Goal: Navigation & Orientation: Find specific page/section

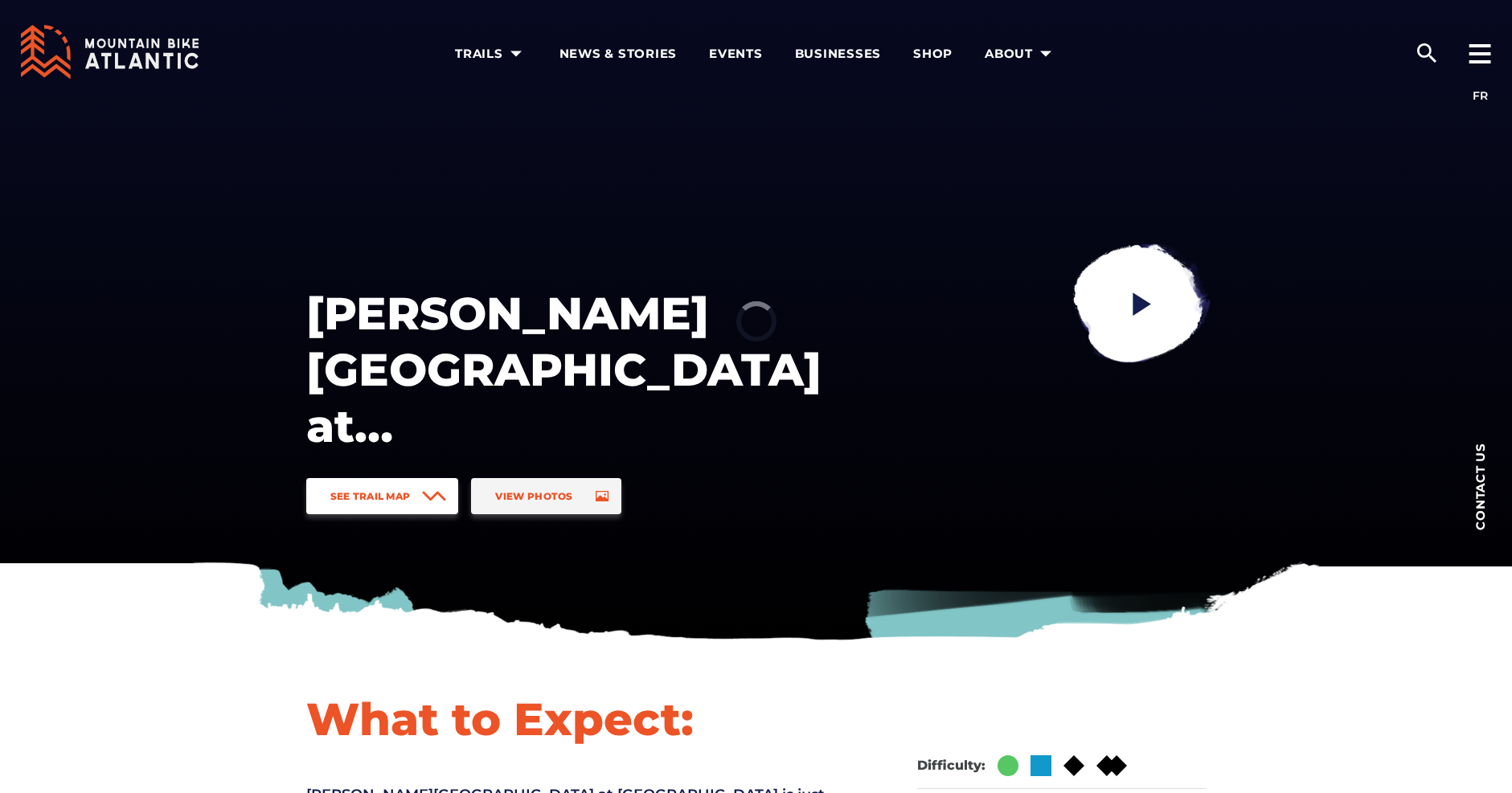
click at [368, 497] on span "See Trail Map" at bounding box center [370, 496] width 80 height 12
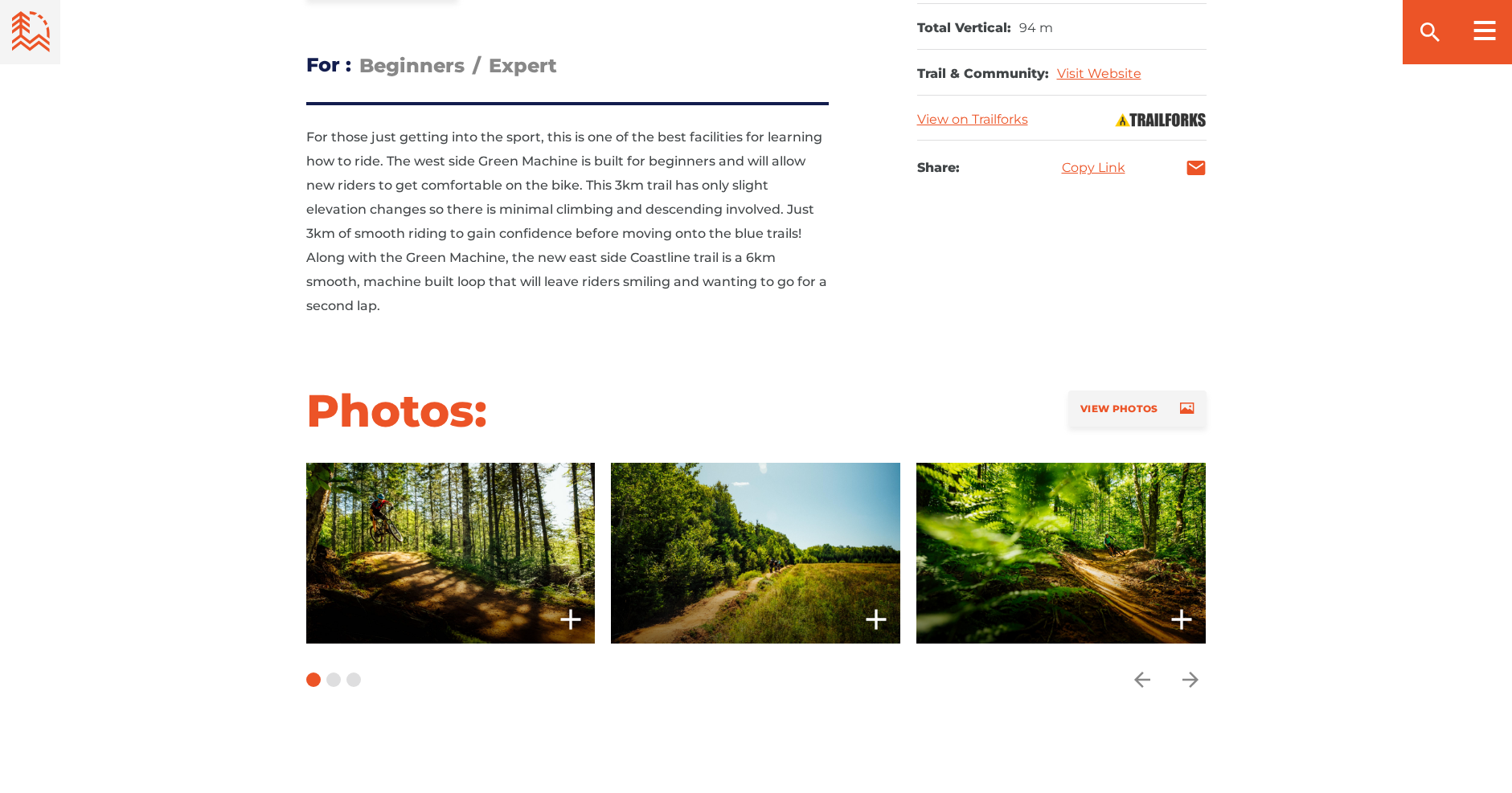
scroll to position [1259, 0]
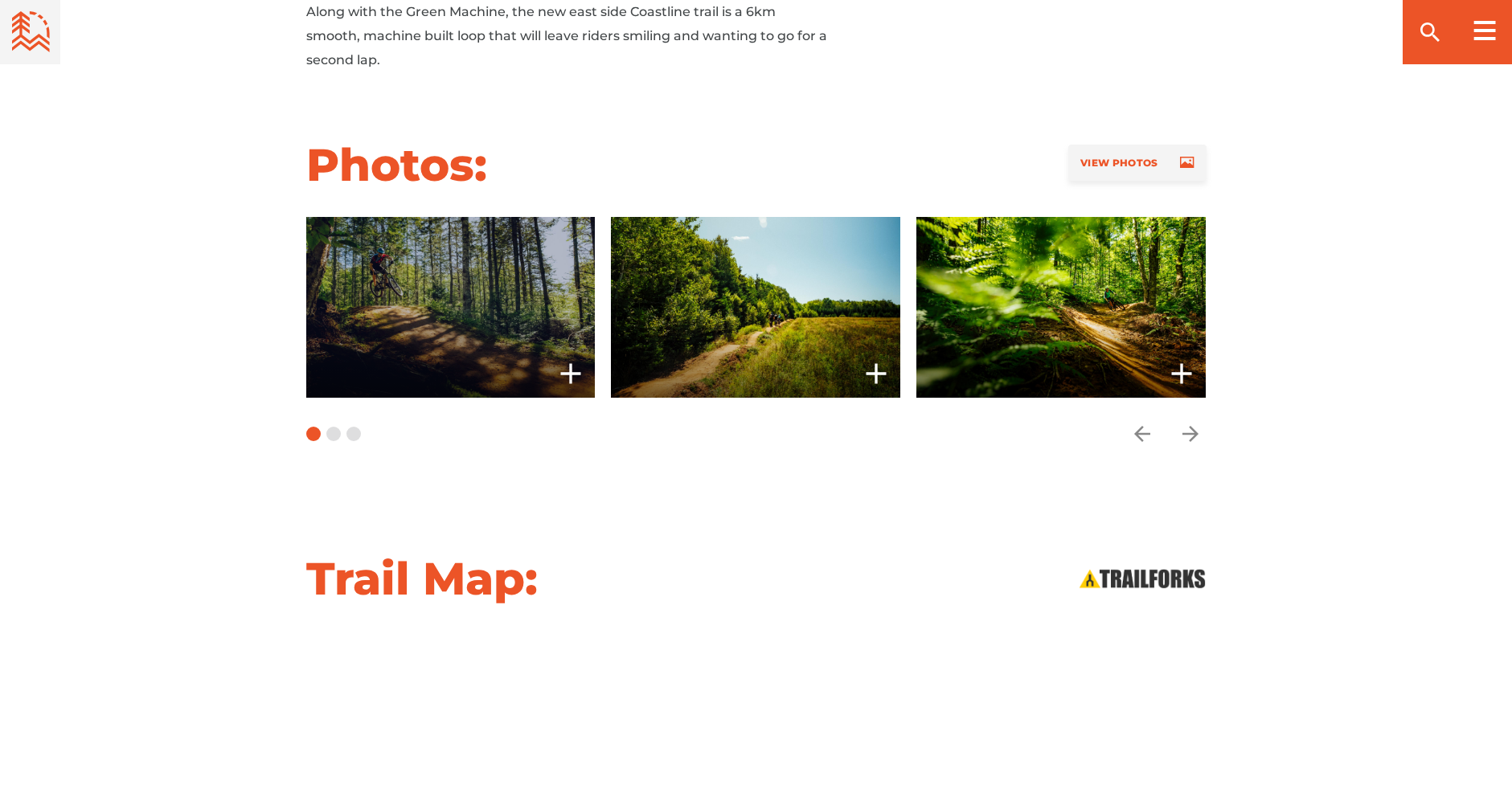
click at [571, 368] on icon "add" at bounding box center [571, 373] width 20 height 20
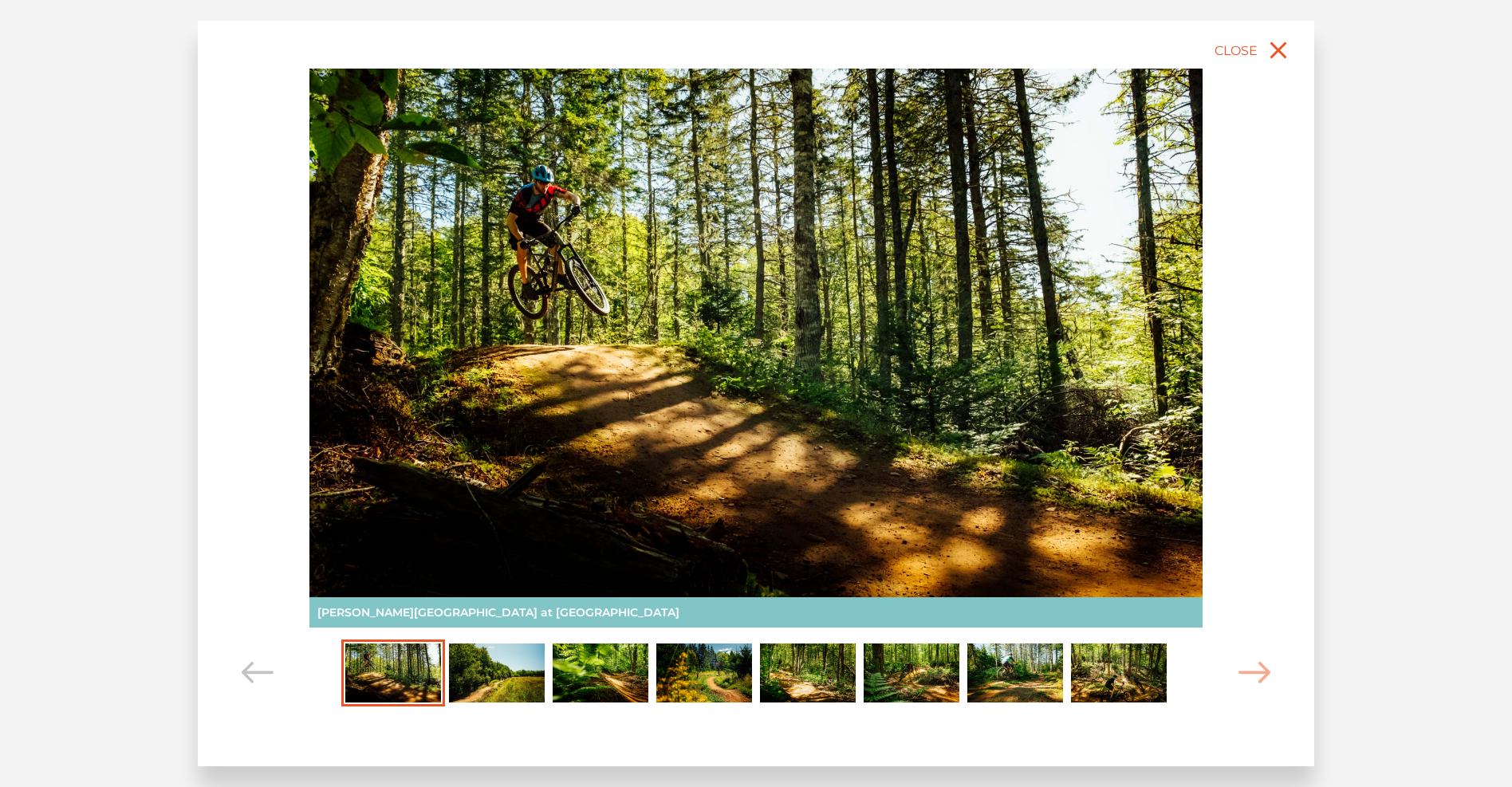
click at [512, 672] on img "Carousel Page 2" at bounding box center [497, 673] width 96 height 59
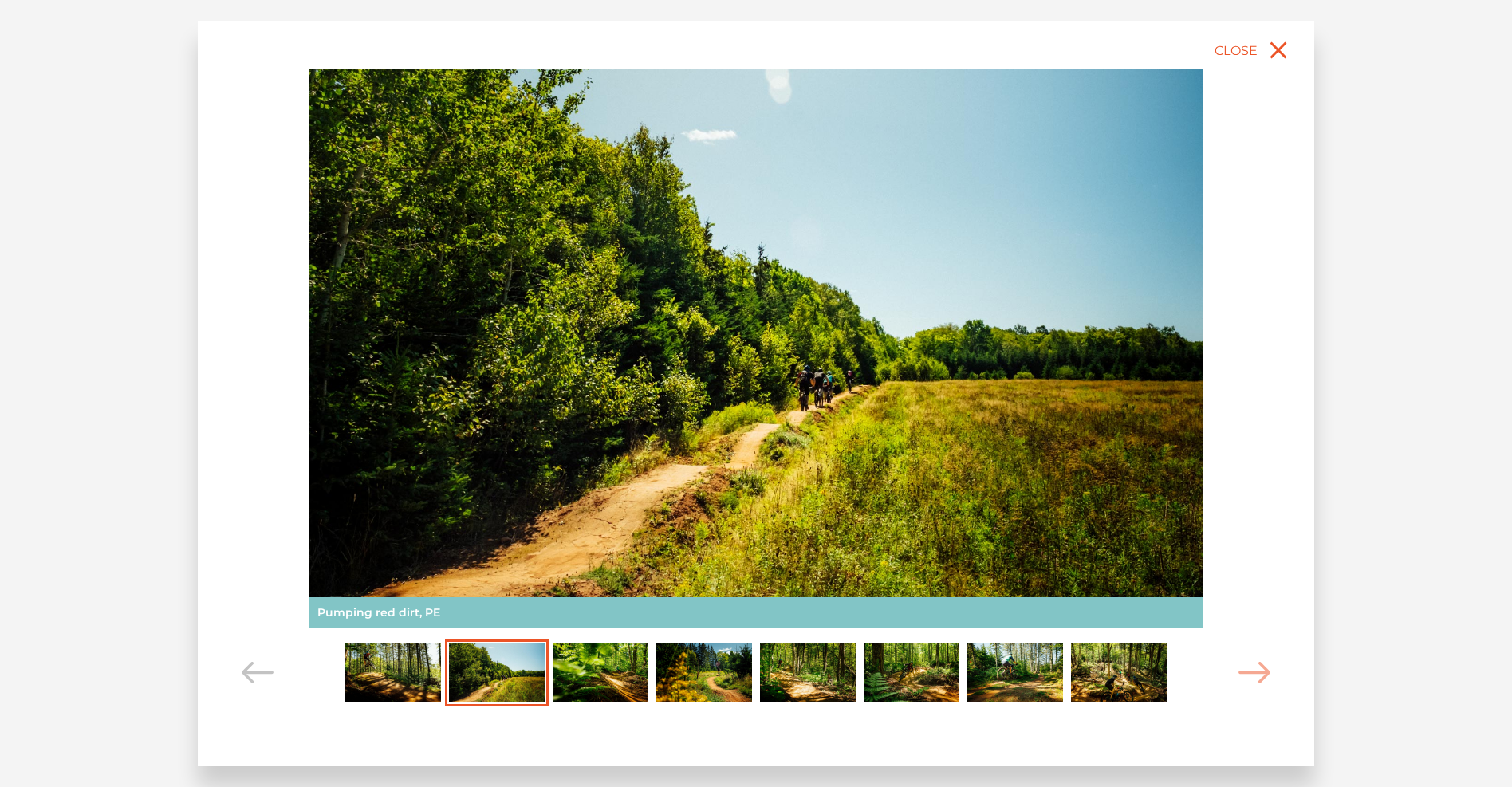
click at [622, 672] on img "Carousel Page 3" at bounding box center [600, 673] width 96 height 59
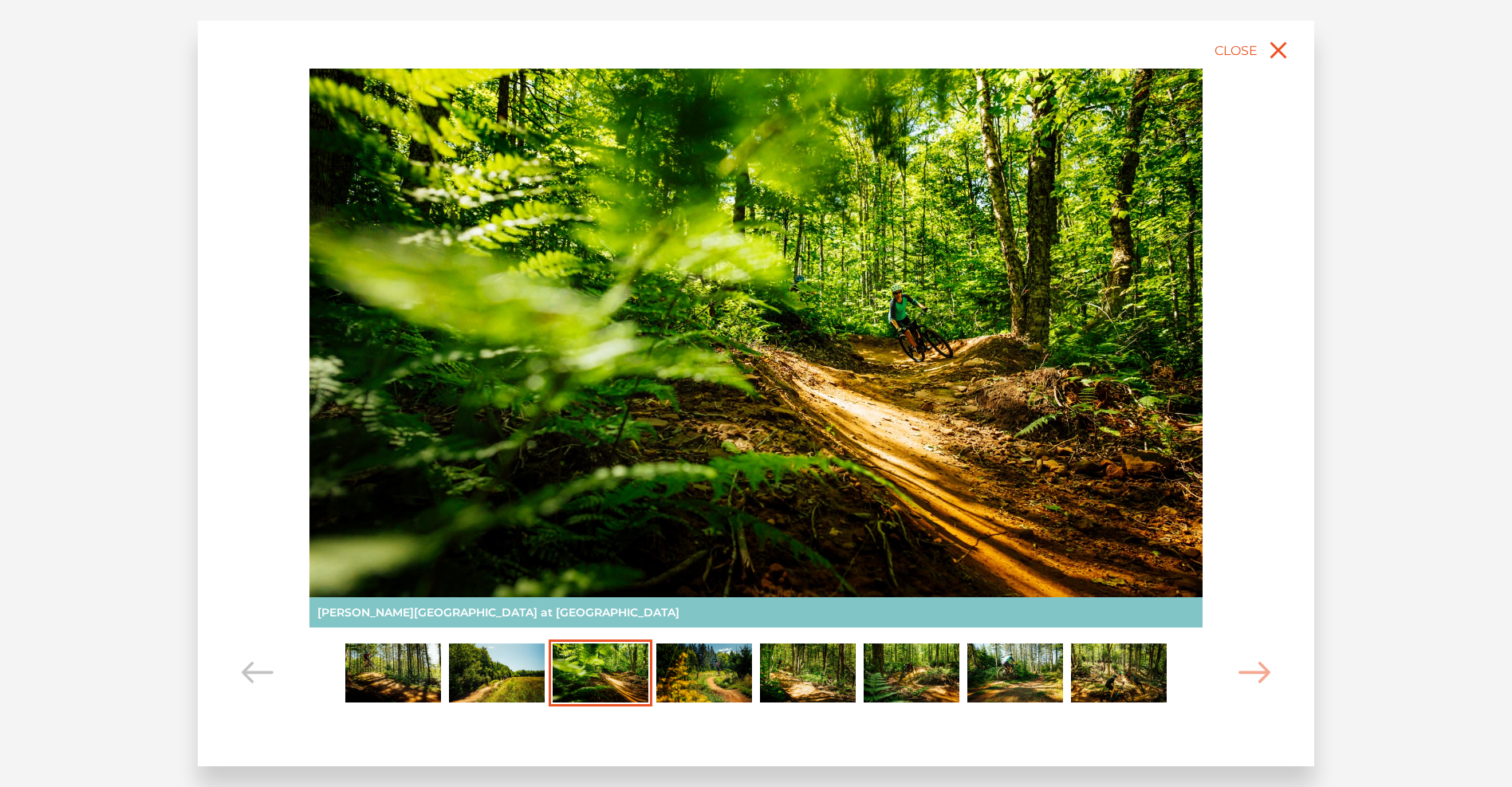
click at [710, 674] on img "Carousel Page 4" at bounding box center [704, 673] width 96 height 59
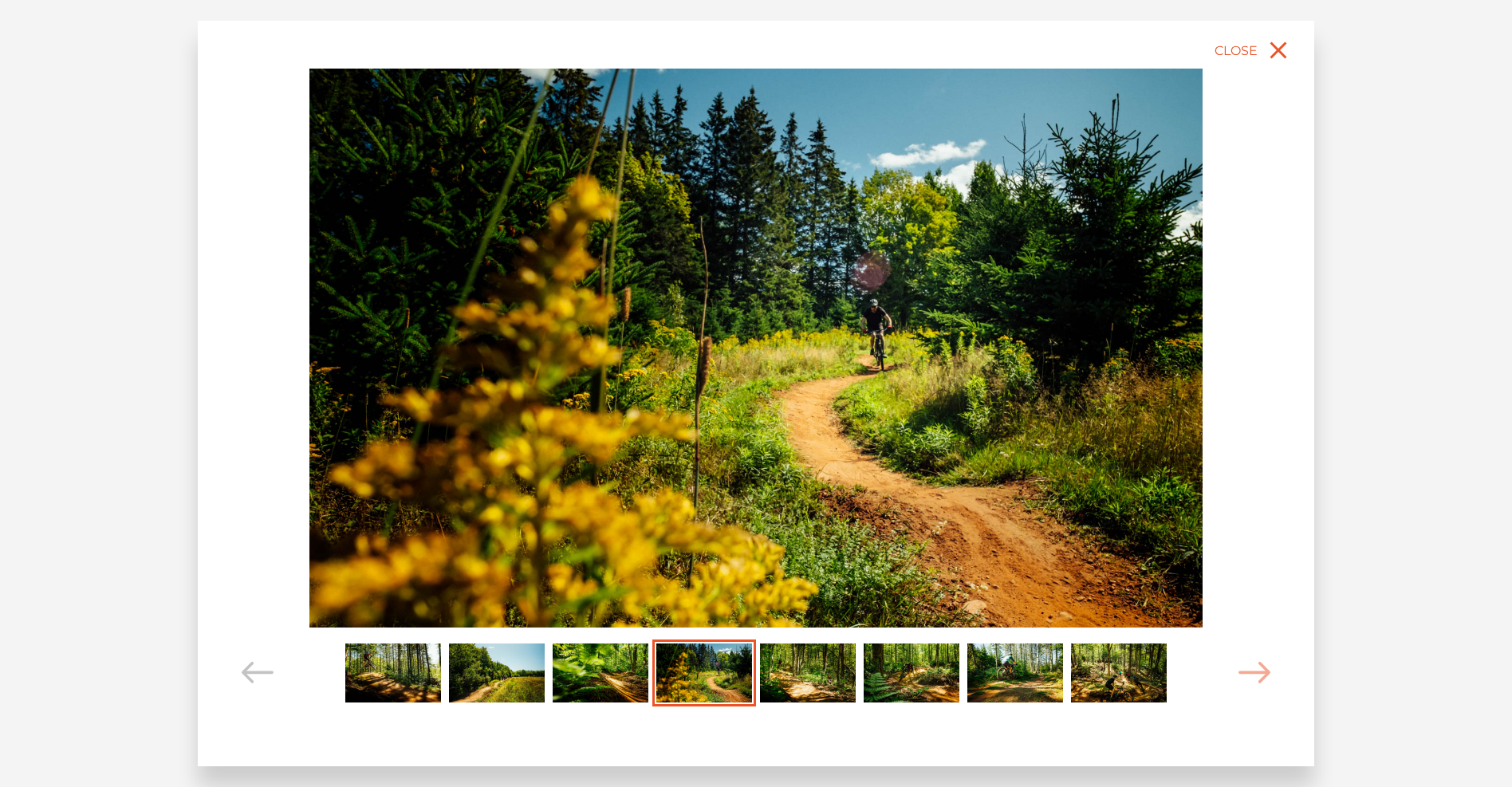
click at [820, 672] on img "Carousel Page 5" at bounding box center [808, 673] width 96 height 59
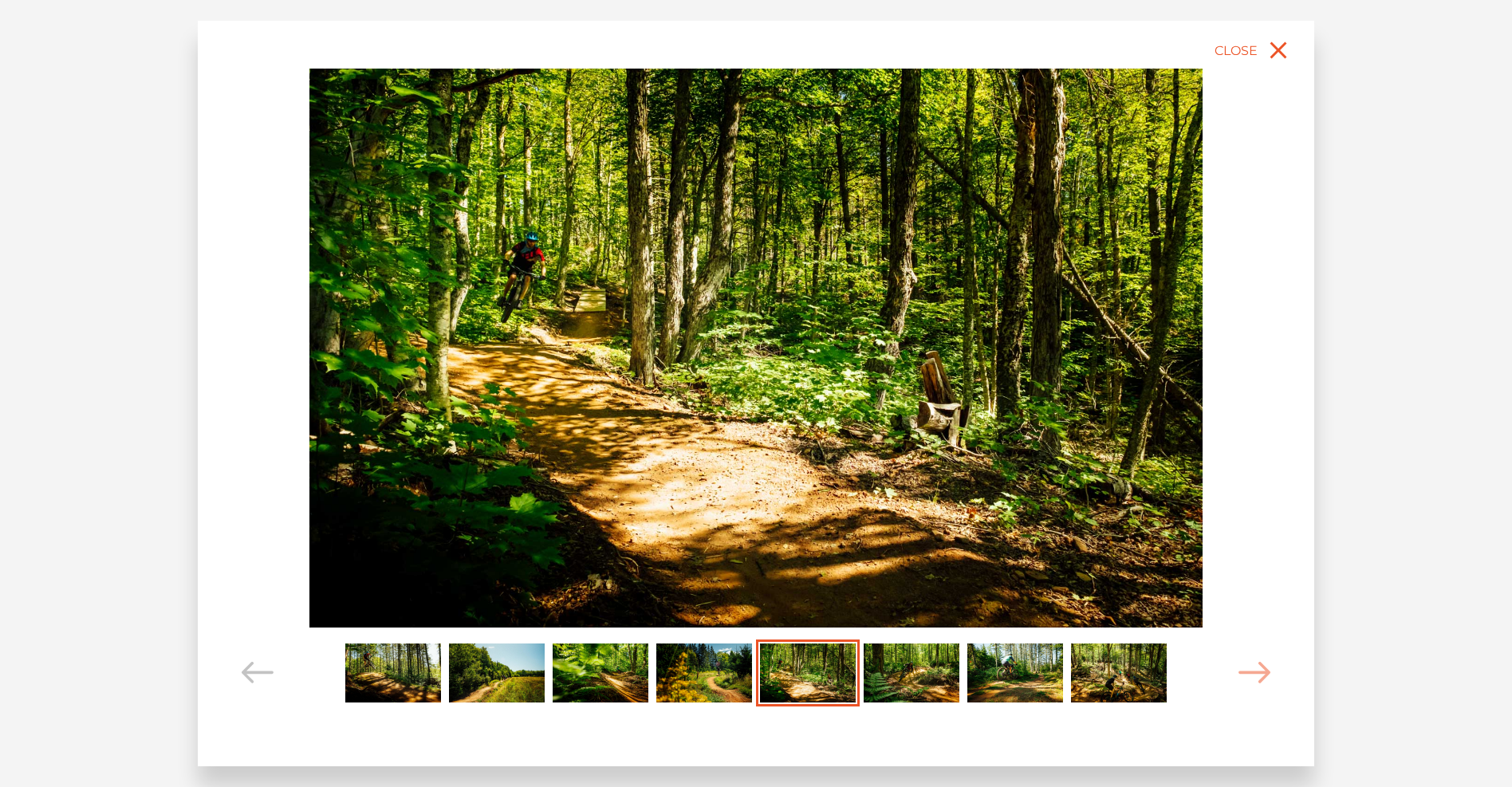
click at [906, 671] on img "Carousel Page 6" at bounding box center [912, 673] width 96 height 59
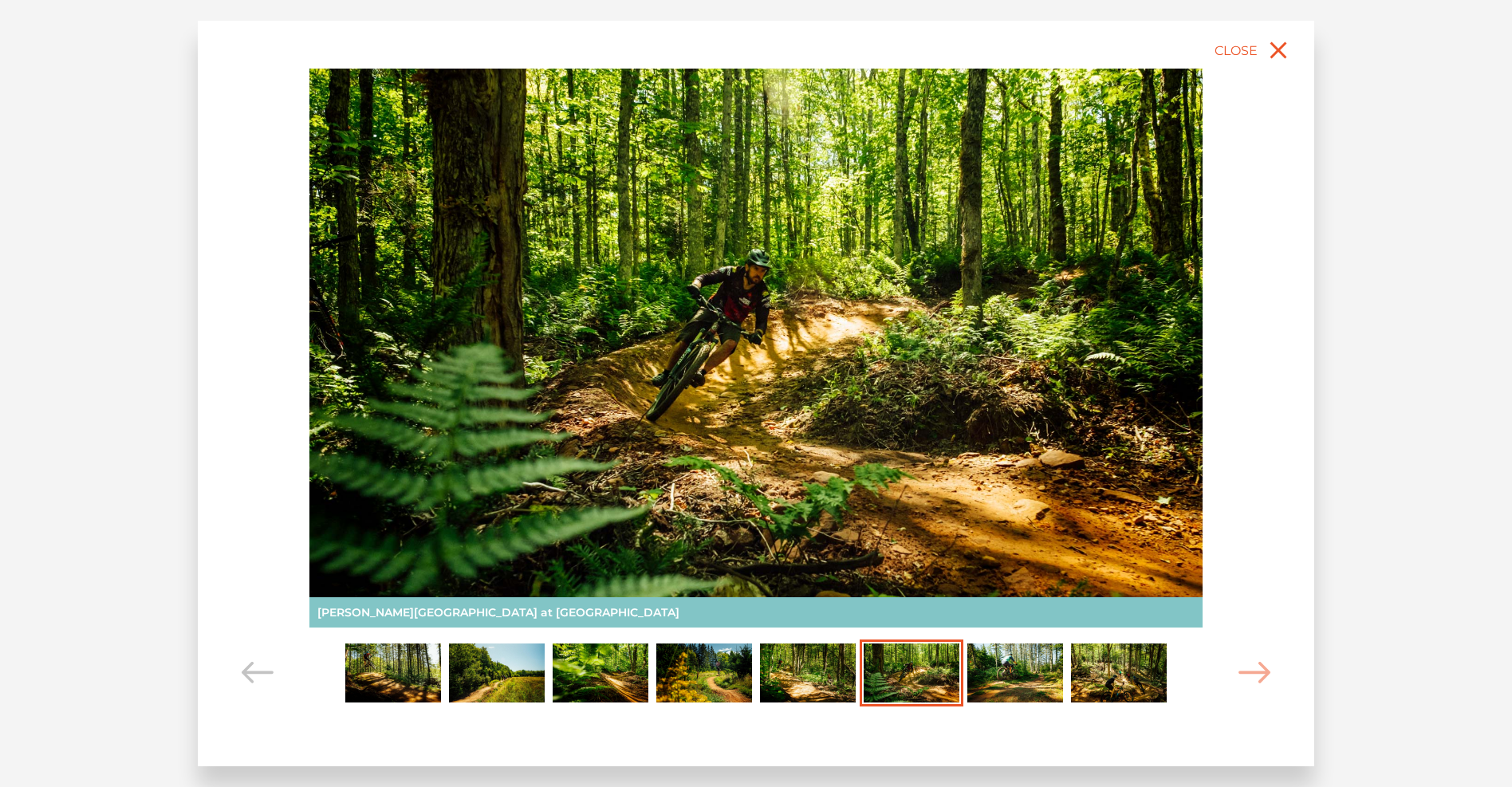
click at [1017, 671] on img "Carousel Page 7" at bounding box center [1015, 673] width 96 height 59
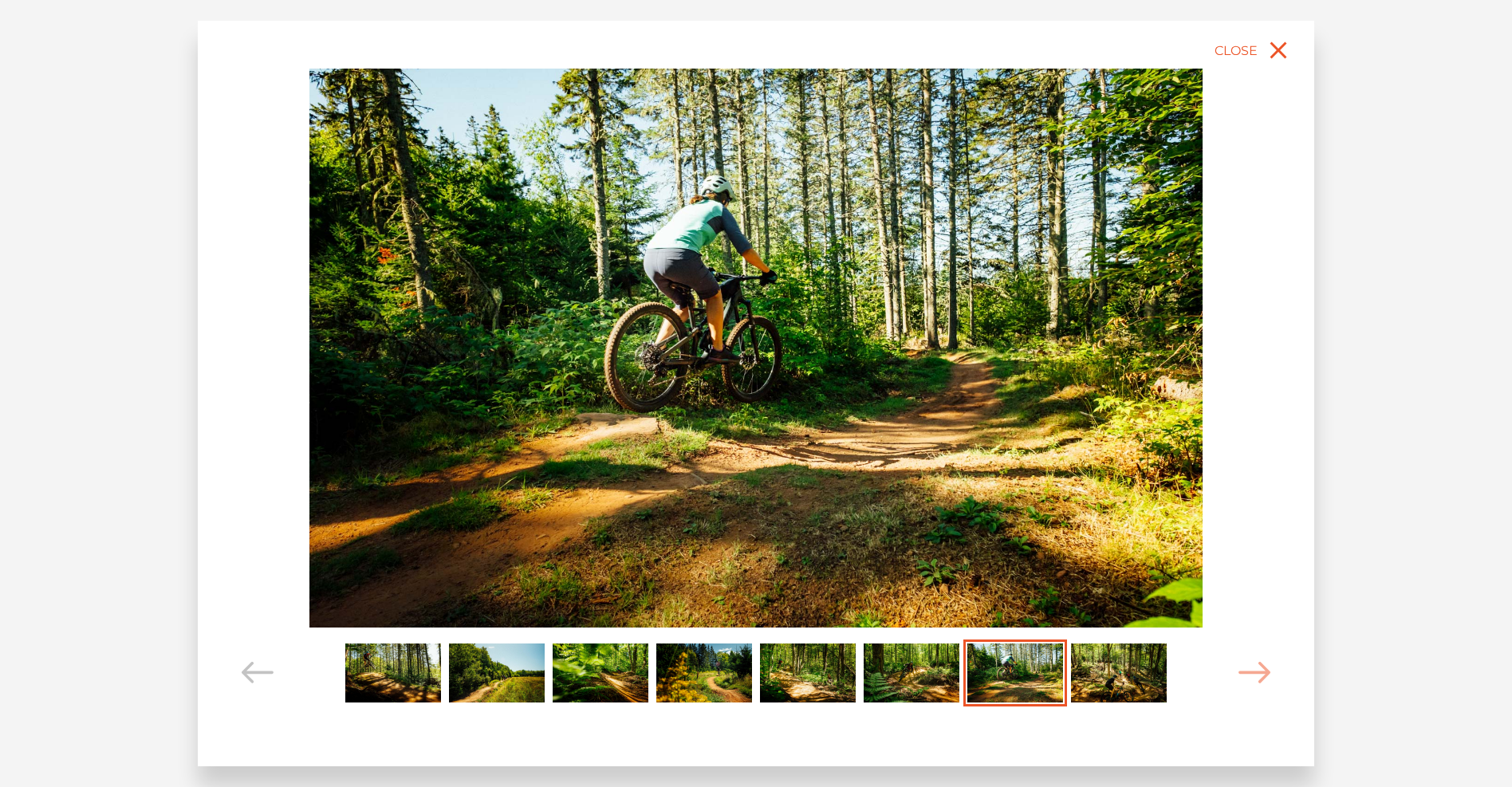
click at [1134, 679] on img "Carousel Page 8" at bounding box center [1118, 673] width 96 height 59
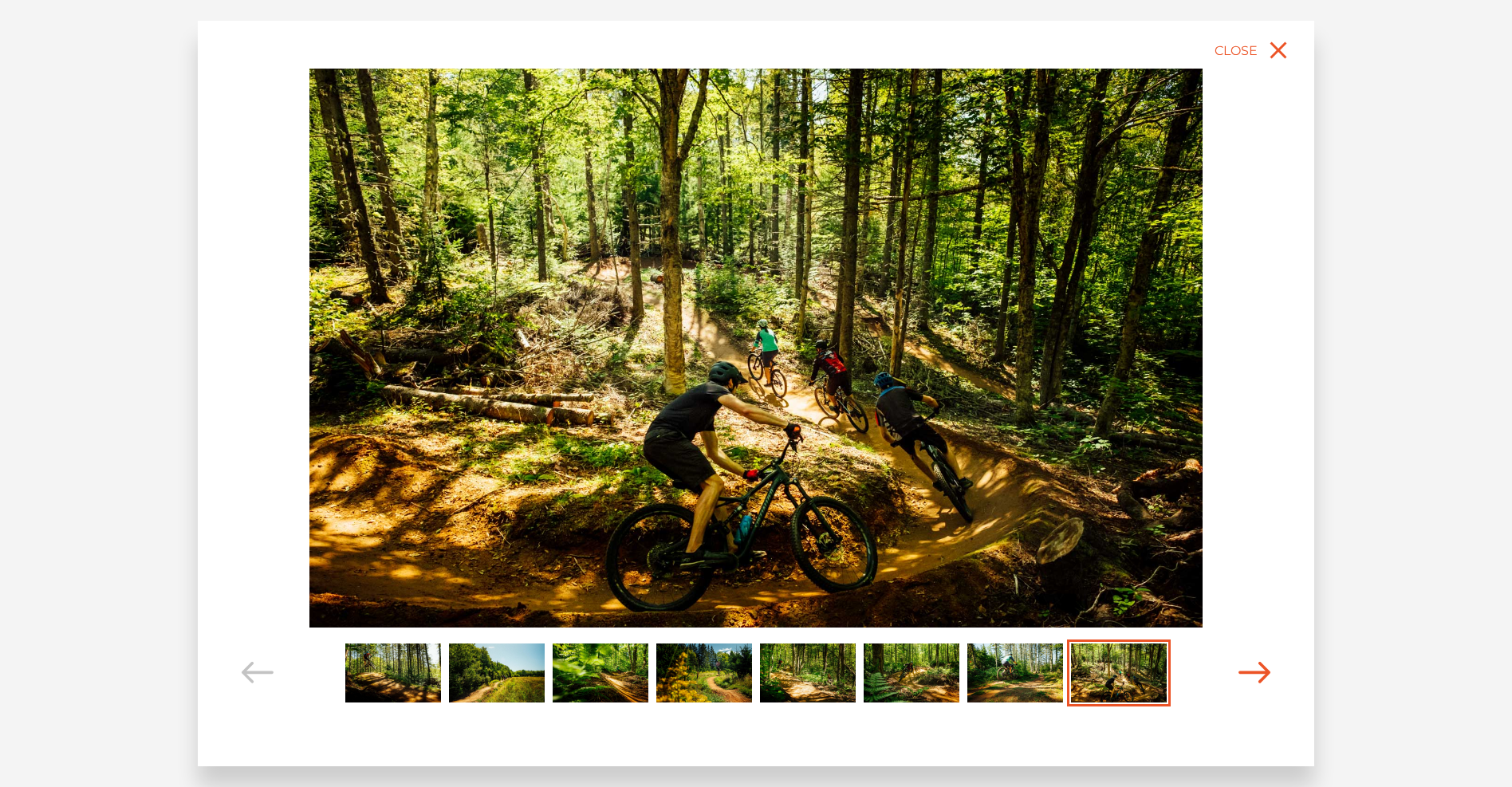
click at [1262, 674] on icon "Carousel Navigation" at bounding box center [1254, 673] width 32 height 22
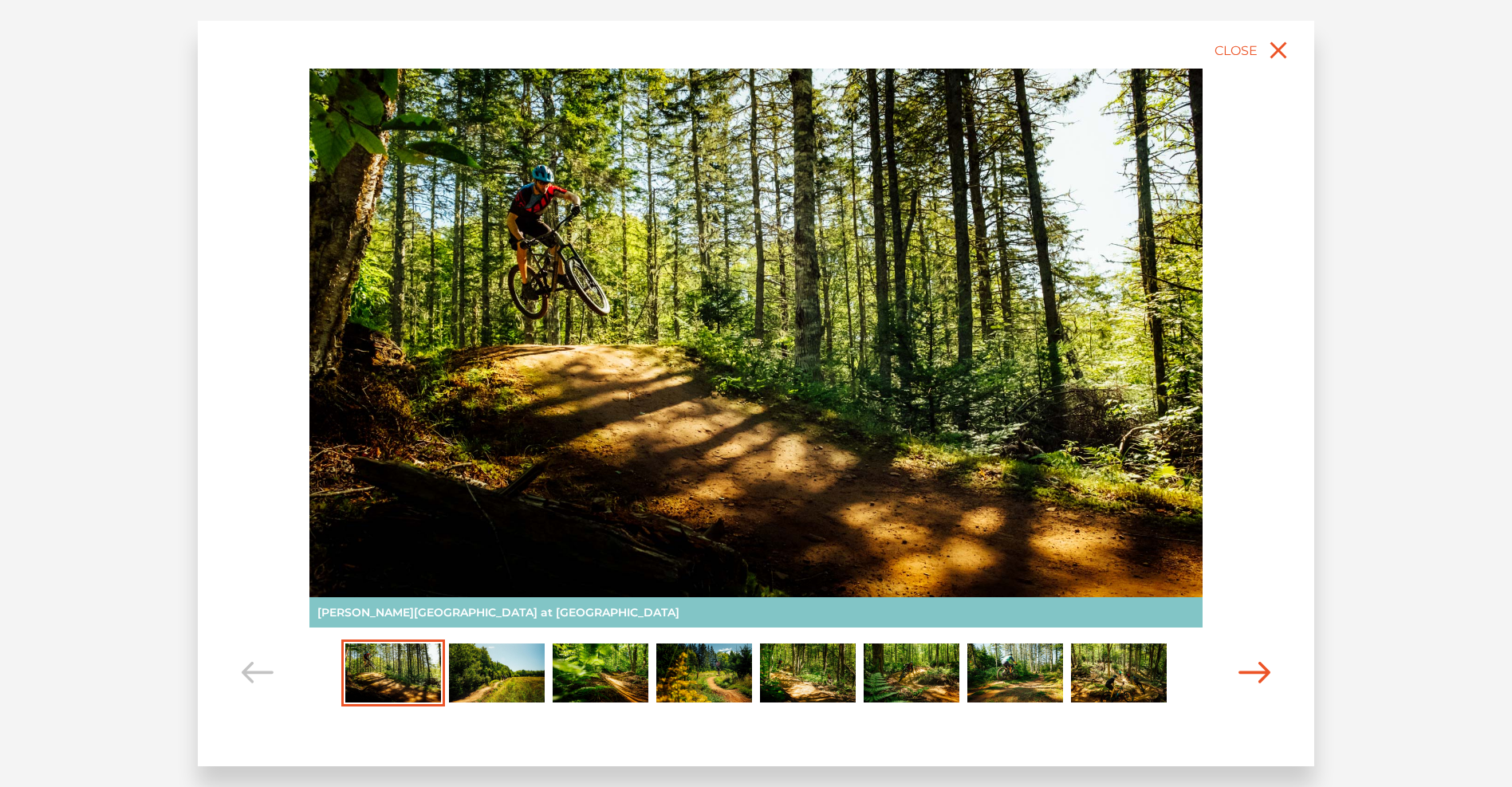
click at [1262, 674] on icon "Carousel Navigation" at bounding box center [1254, 673] width 32 height 22
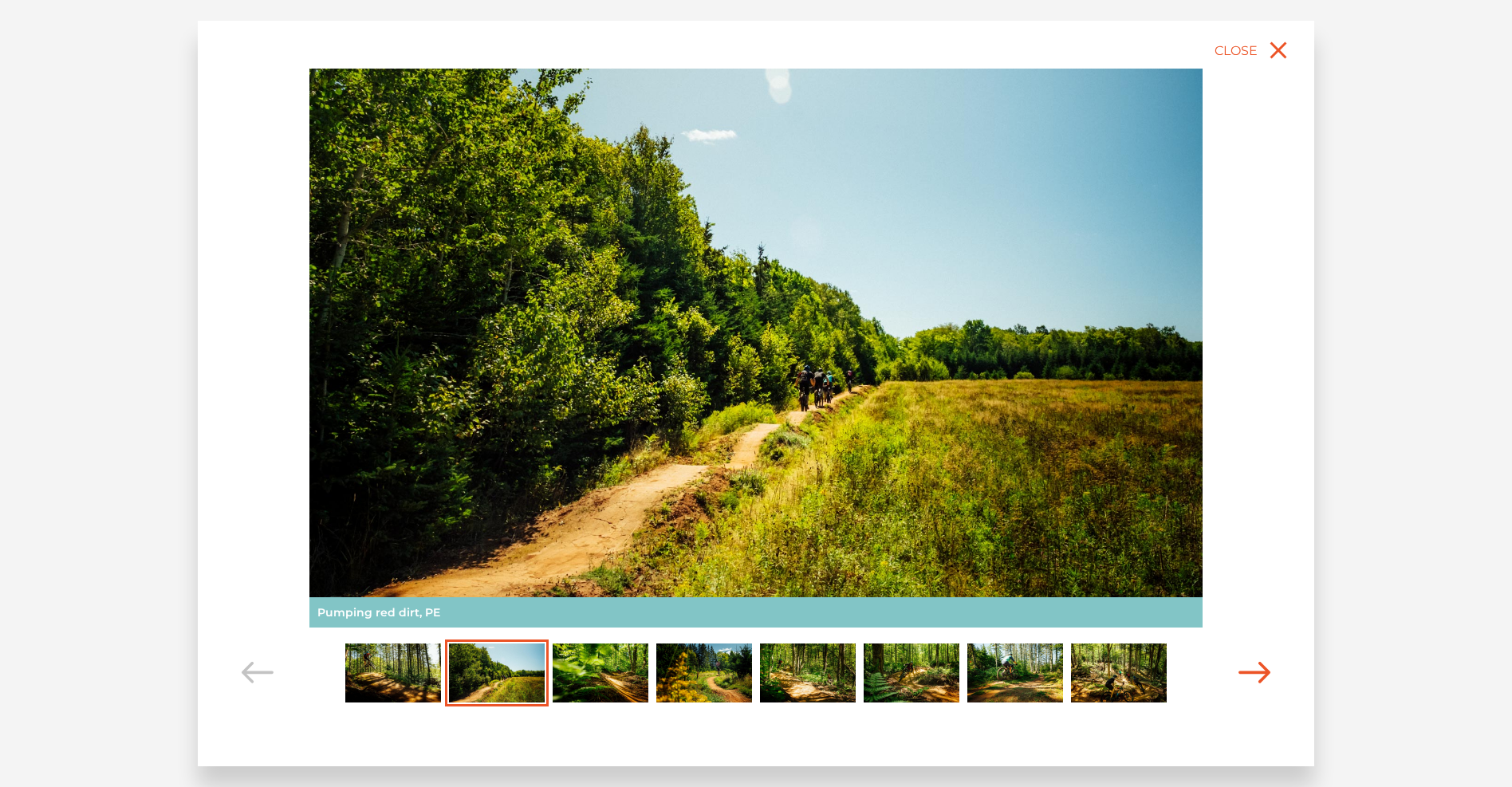
click at [1262, 674] on icon "Carousel Navigation" at bounding box center [1254, 673] width 32 height 22
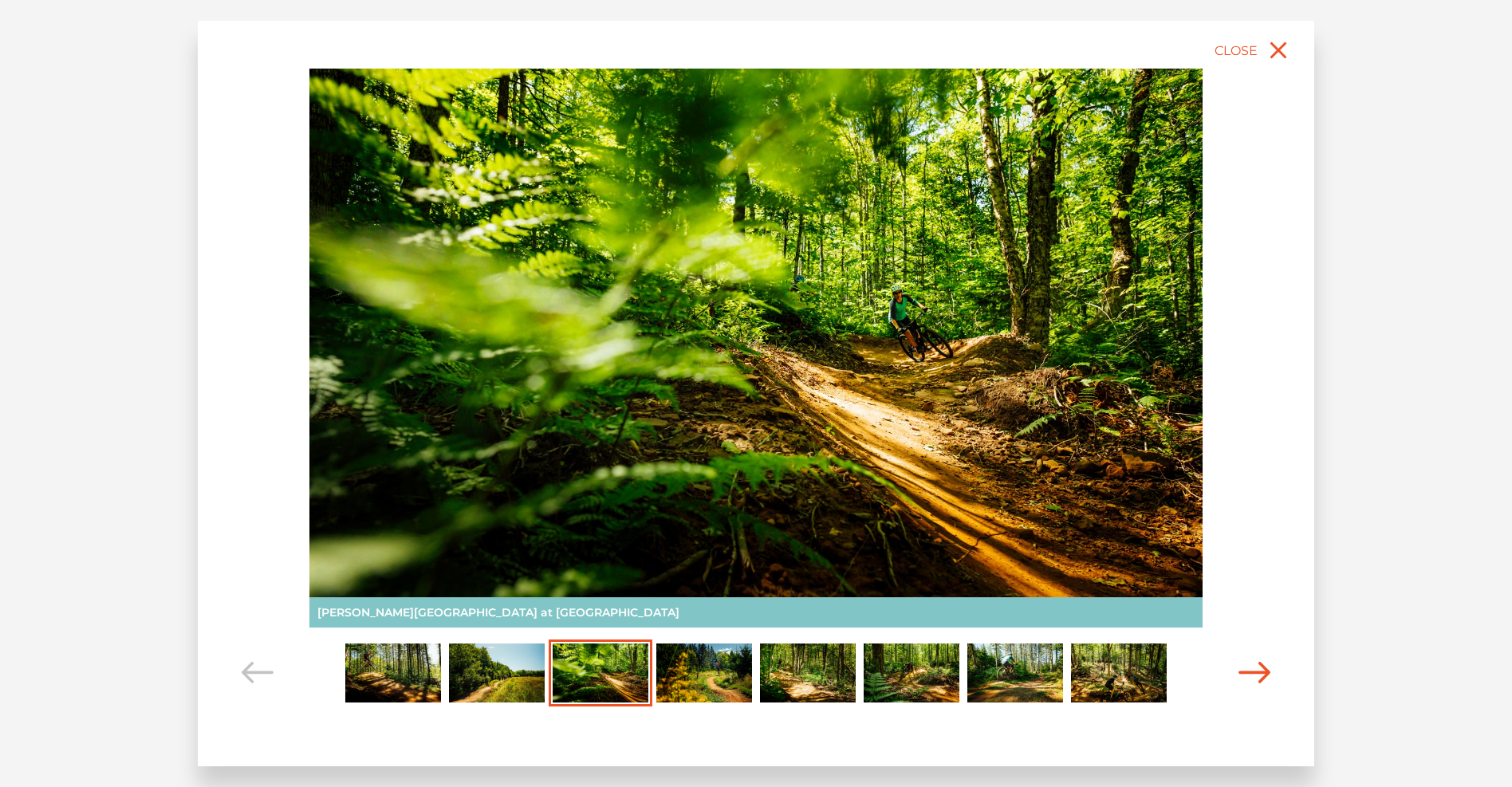
click at [1262, 674] on icon "Carousel Navigation" at bounding box center [1254, 673] width 32 height 22
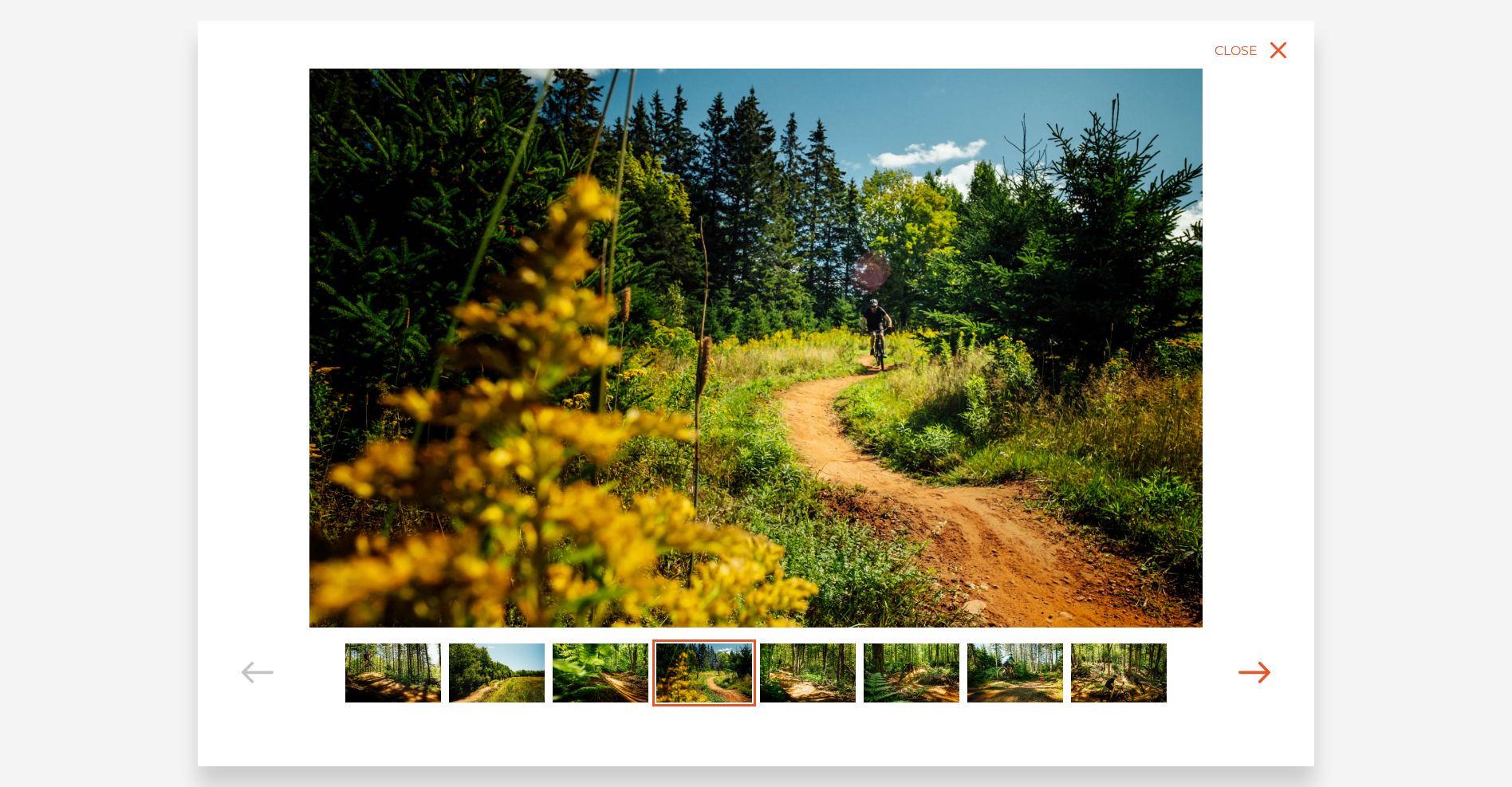
click at [1262, 674] on icon "Carousel Navigation" at bounding box center [1254, 673] width 32 height 22
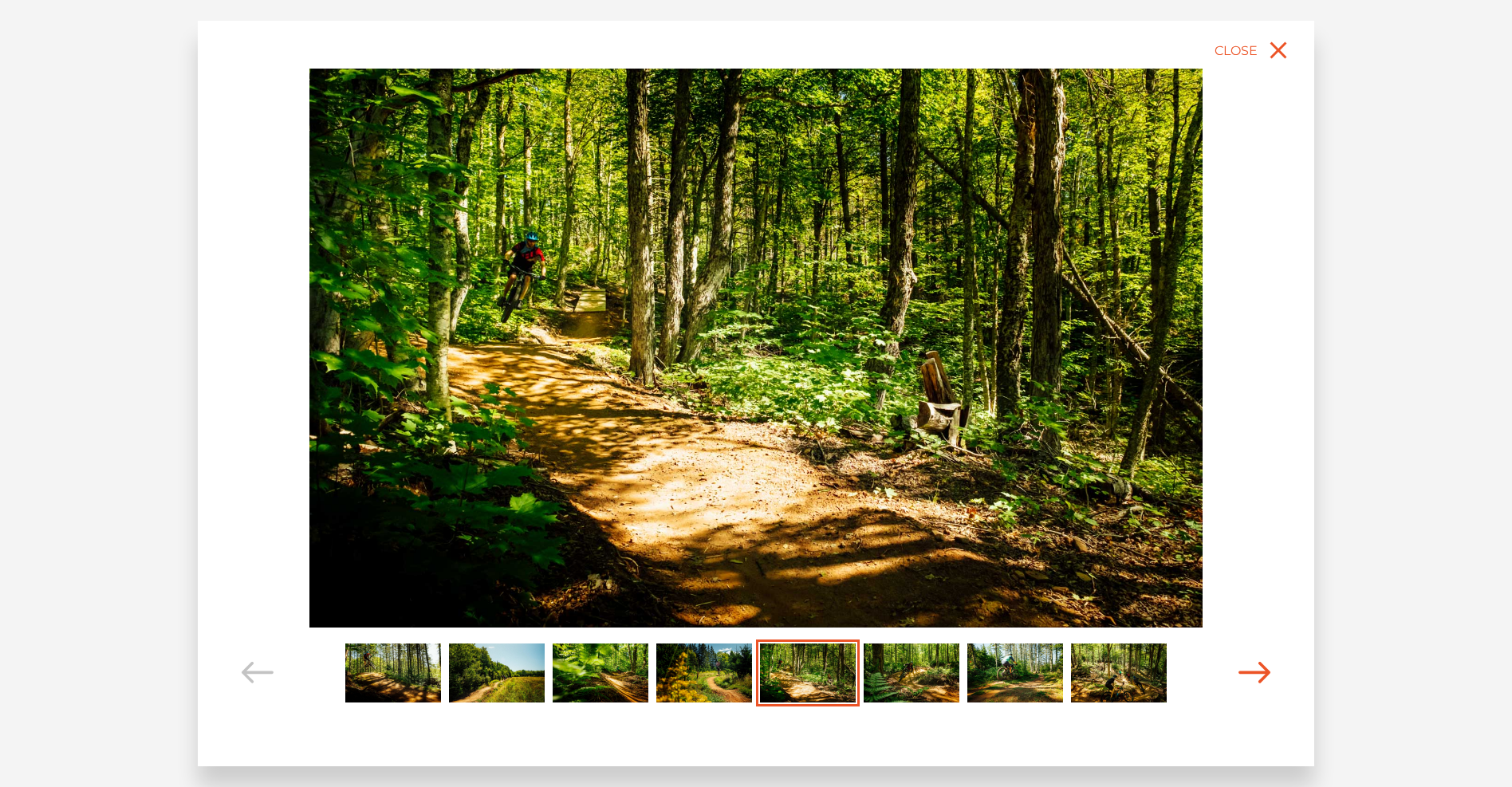
click at [1262, 674] on icon "Carousel Navigation" at bounding box center [1254, 673] width 32 height 22
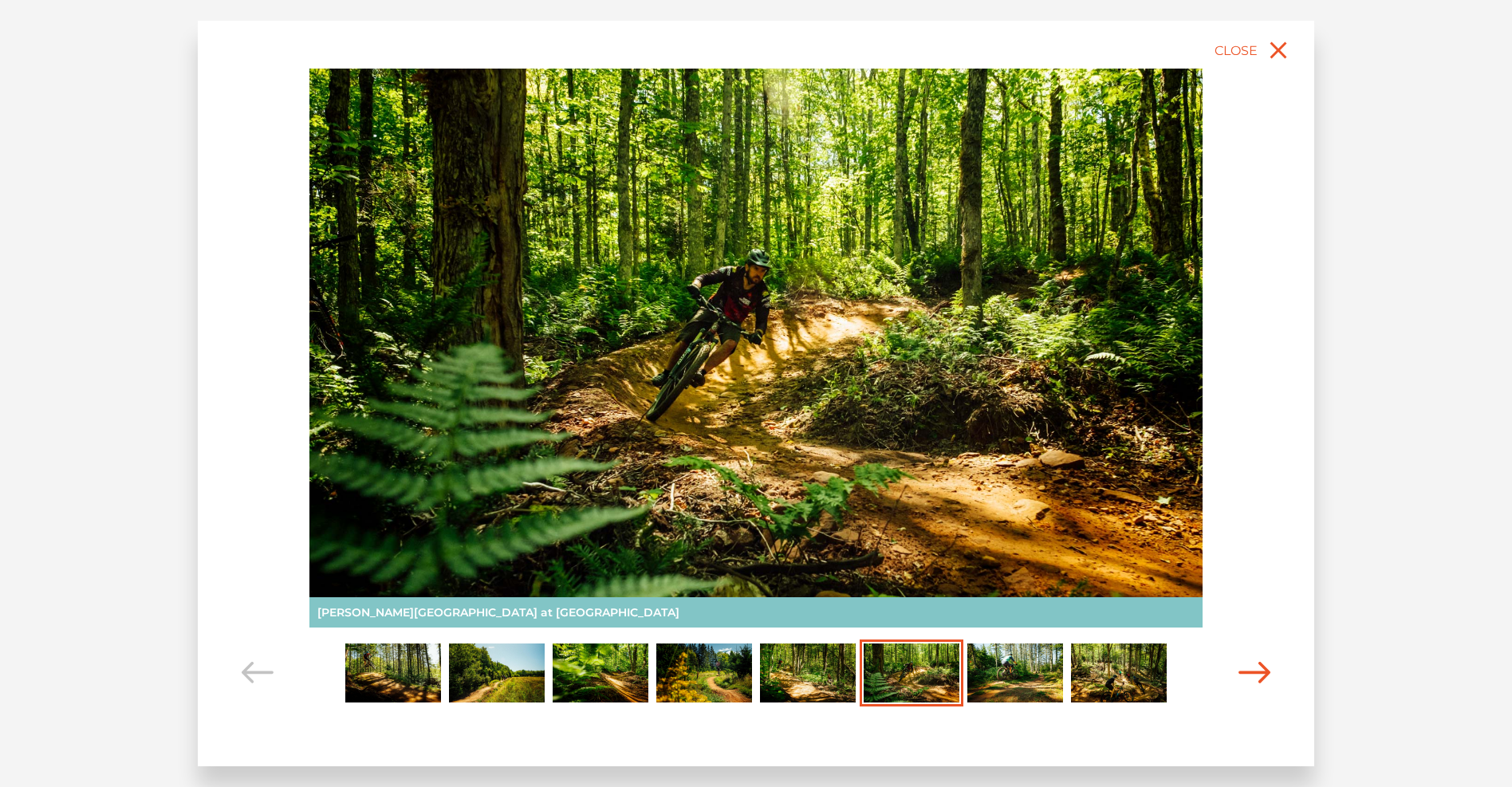
click at [1262, 674] on icon "Carousel Navigation" at bounding box center [1254, 673] width 32 height 22
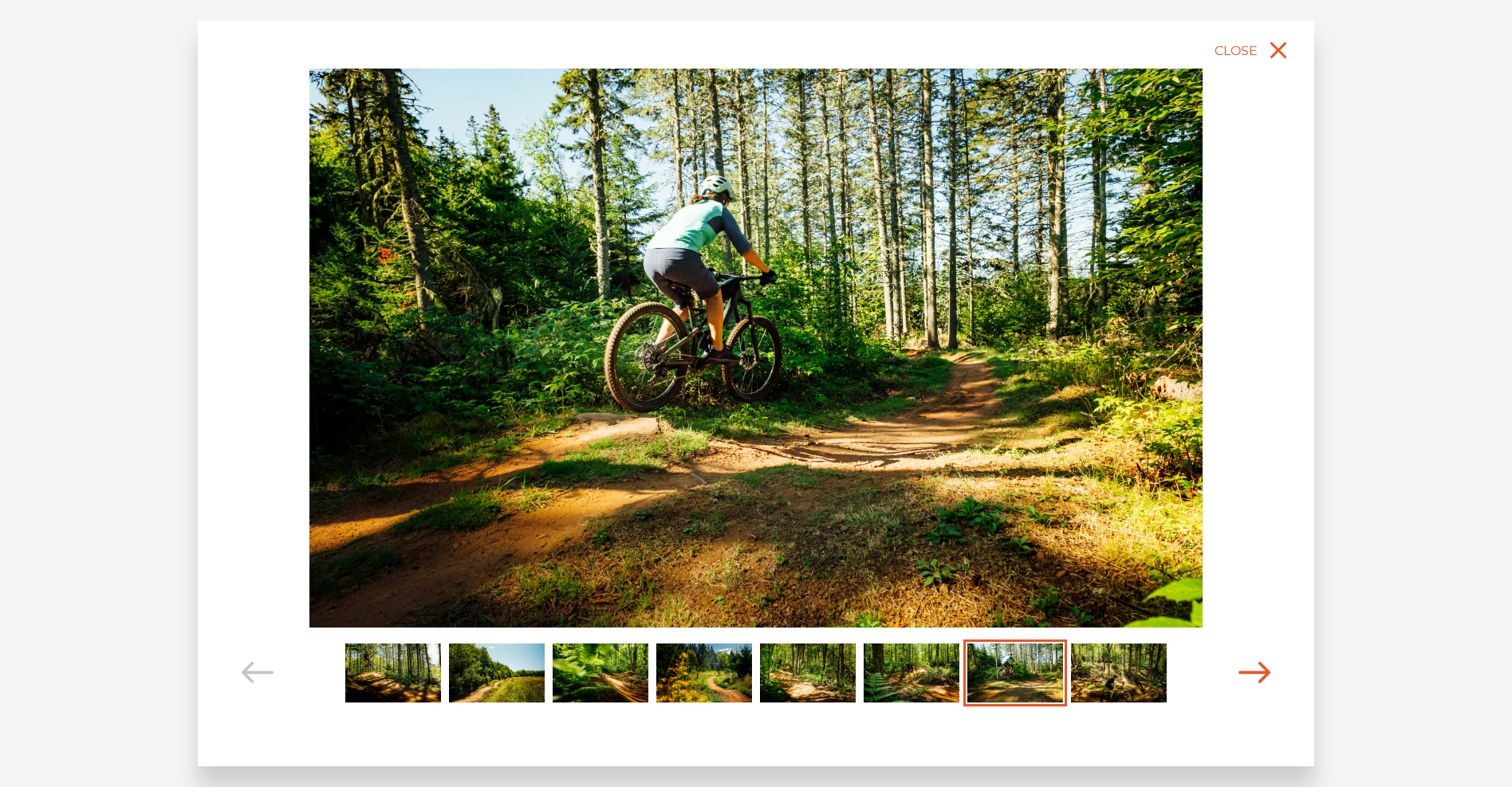
click at [1262, 674] on icon "Carousel Navigation" at bounding box center [1254, 673] width 32 height 22
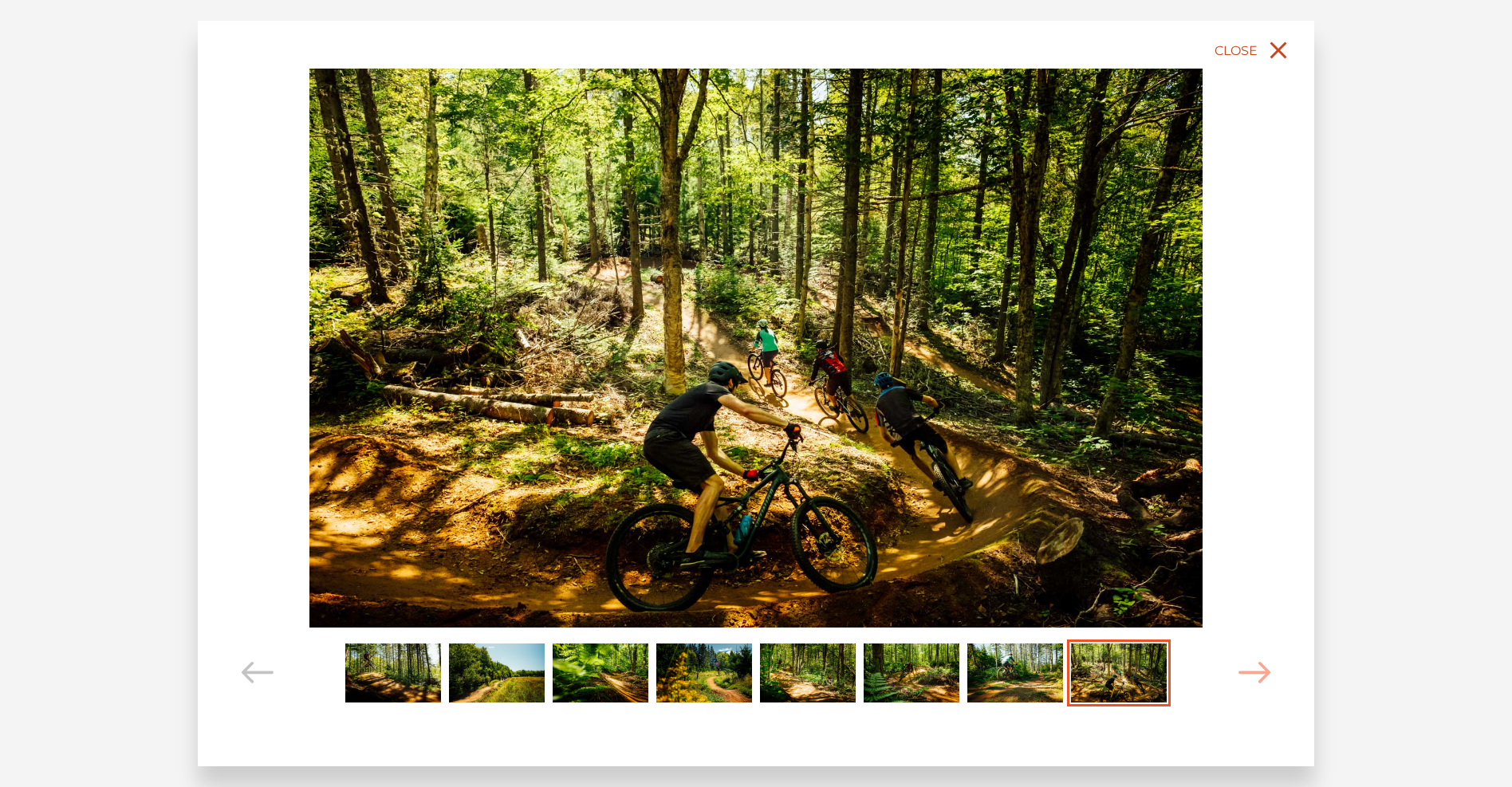
click at [1276, 49] on icon "close" at bounding box center [1278, 50] width 17 height 17
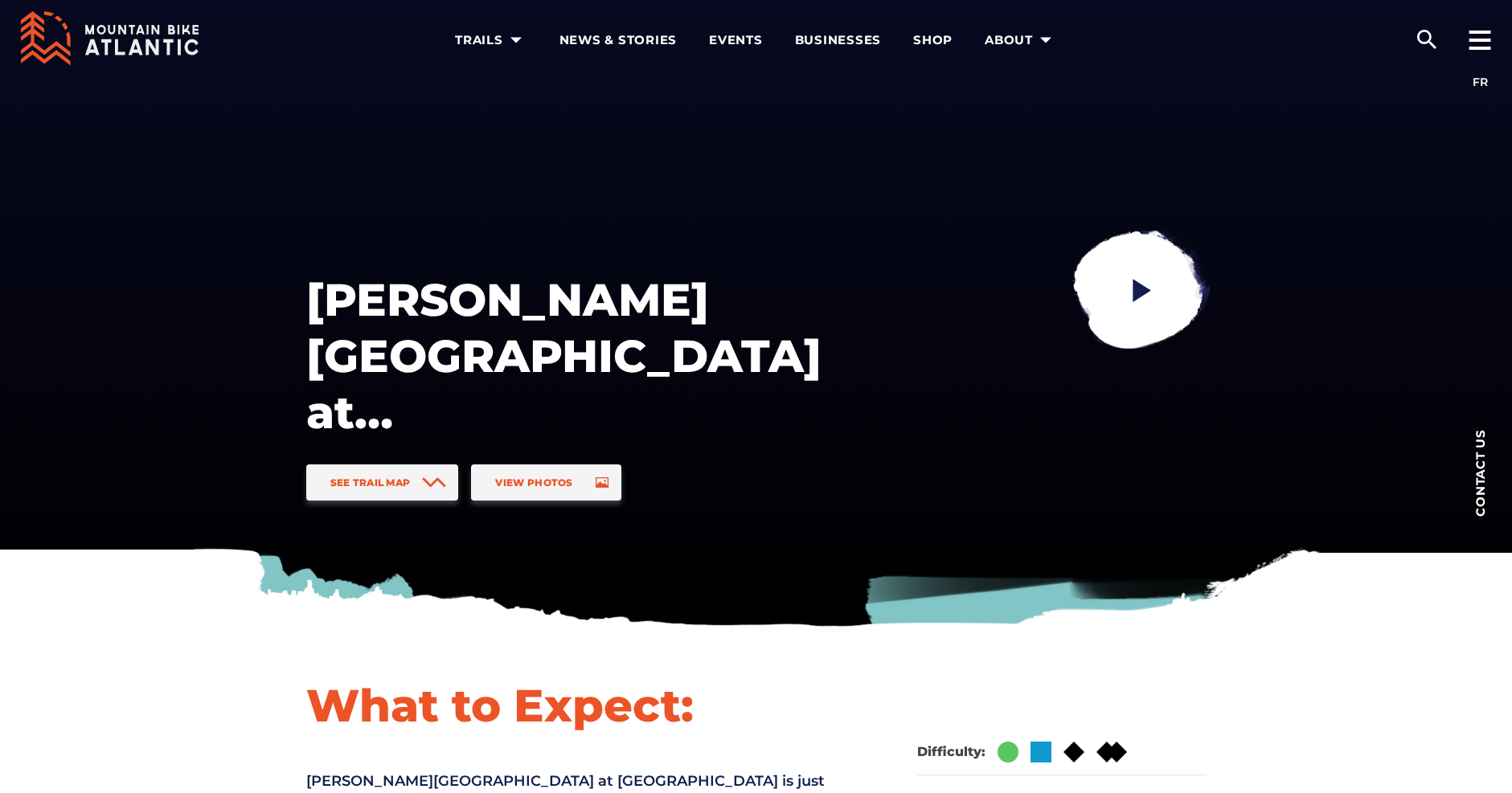
scroll to position [0, 0]
